Goal: Transaction & Acquisition: Download file/media

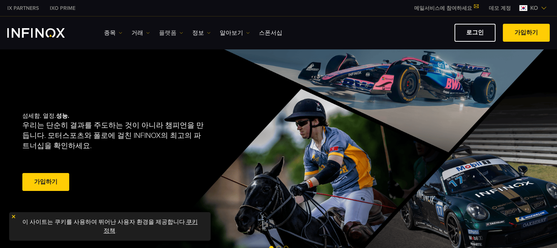
click at [172, 33] on link "플랫폼" at bounding box center [171, 33] width 24 height 9
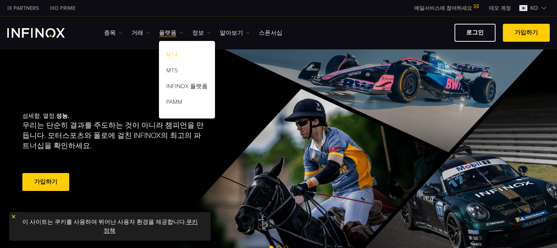
click at [172, 54] on link "MT4" at bounding box center [187, 56] width 56 height 16
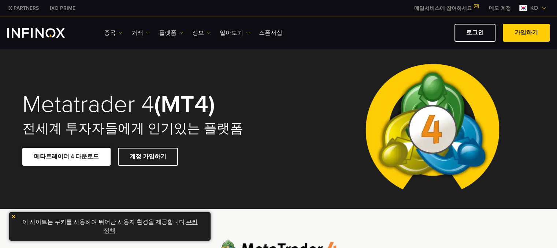
click at [87, 160] on link "메타트레이더 4 다운로드" at bounding box center [66, 157] width 88 height 18
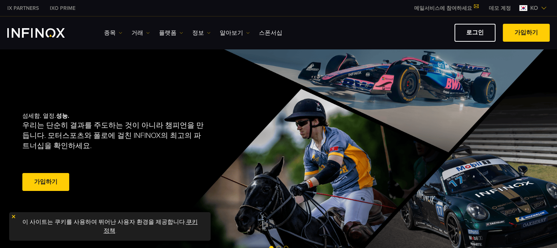
click at [175, 31] on link "플랫폼" at bounding box center [171, 33] width 24 height 9
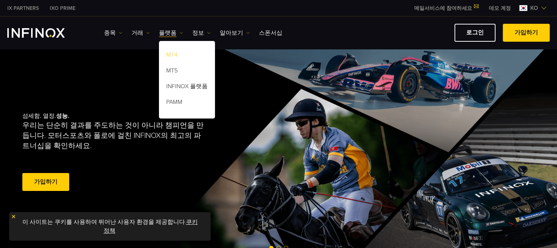
click at [174, 54] on link "MT4" at bounding box center [187, 56] width 56 height 16
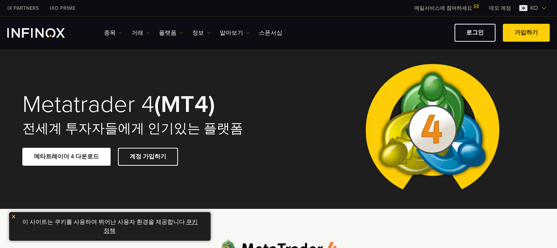
click at [81, 160] on link "메타트레이더 4 다운로드" at bounding box center [66, 157] width 88 height 18
click at [172, 30] on link "플랫폼" at bounding box center [171, 33] width 24 height 9
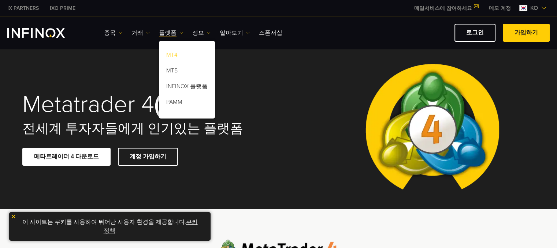
click at [171, 55] on link "MT4" at bounding box center [187, 56] width 56 height 16
